Goal: Information Seeking & Learning: Understand process/instructions

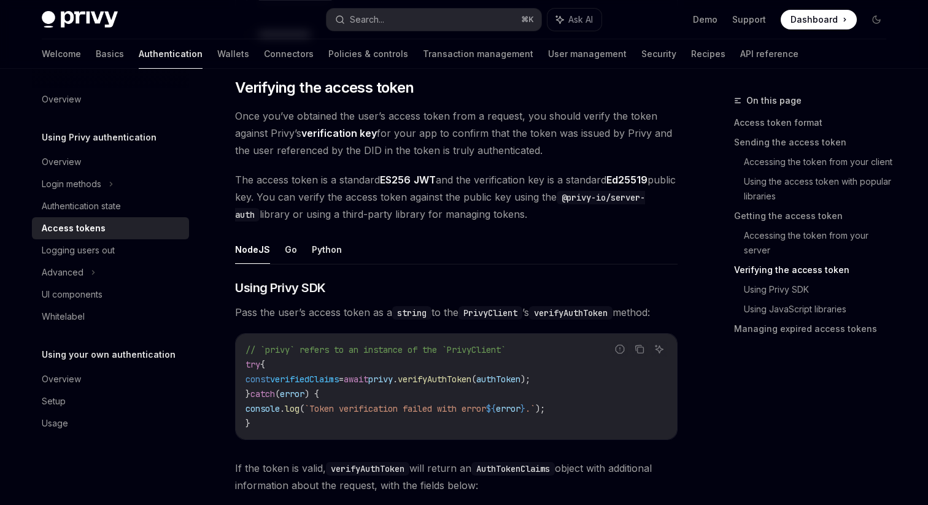
scroll to position [1745, 0]
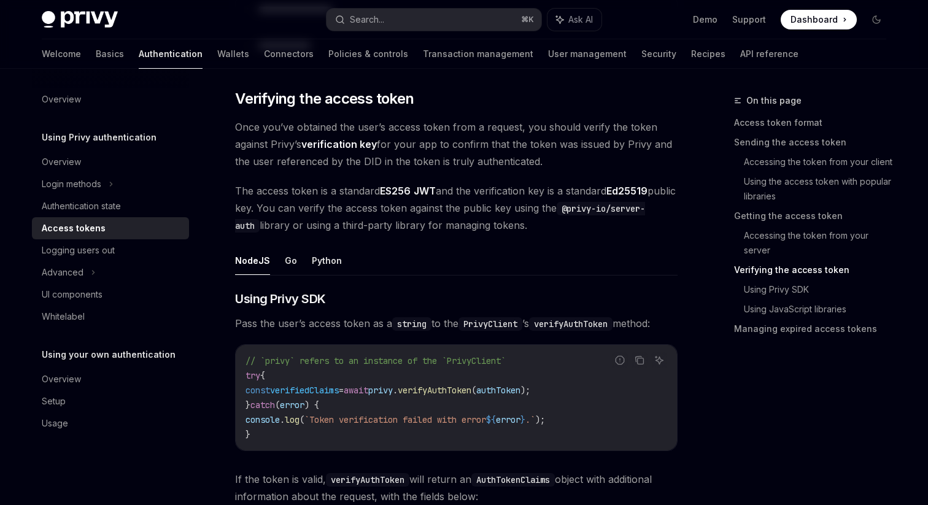
click at [472, 389] on span "verifyAuthToken" at bounding box center [435, 390] width 74 height 11
copy span "verifyAuthToken"
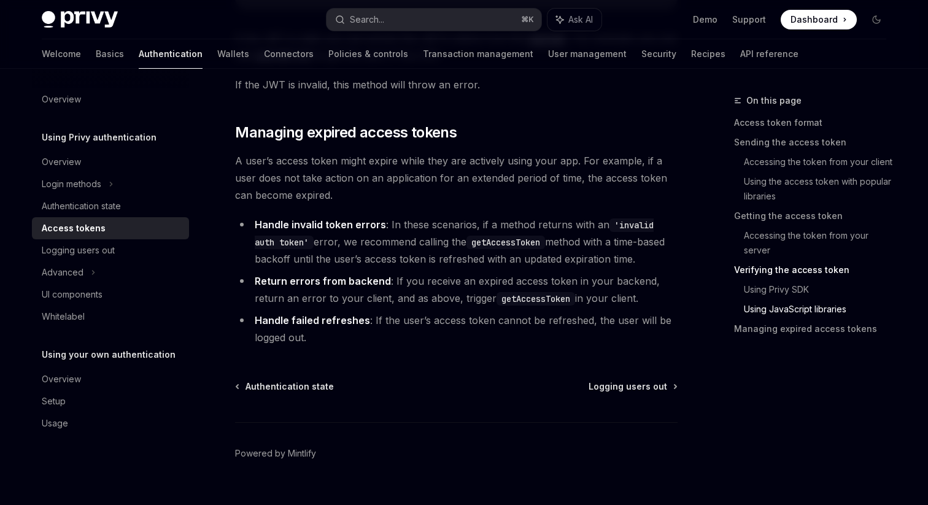
scroll to position [3208, 0]
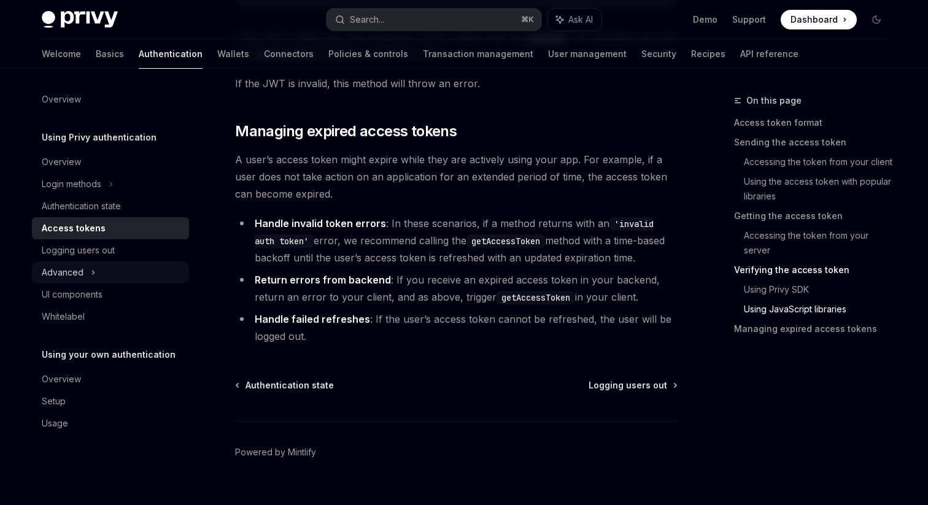
click at [64, 276] on div "Advanced" at bounding box center [63, 272] width 42 height 15
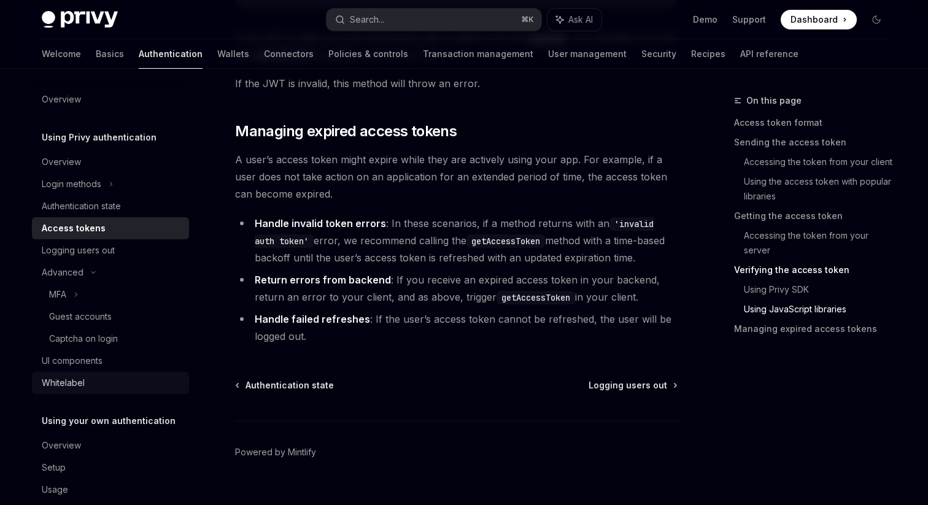
click at [53, 386] on div "Whitelabel" at bounding box center [63, 383] width 43 height 15
type textarea "*"
